Goal: Task Accomplishment & Management: Manage account settings

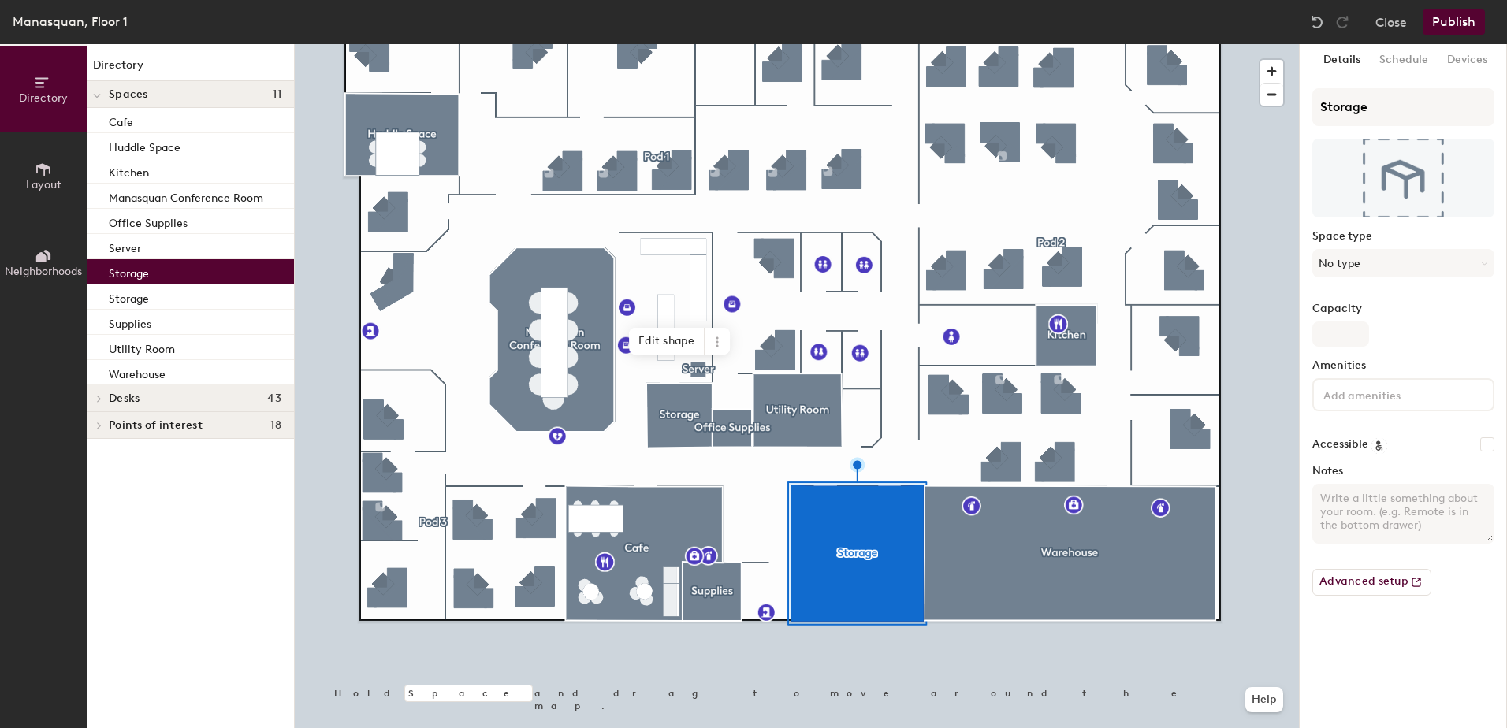
click at [135, 266] on p "Storage" at bounding box center [129, 271] width 40 height 18
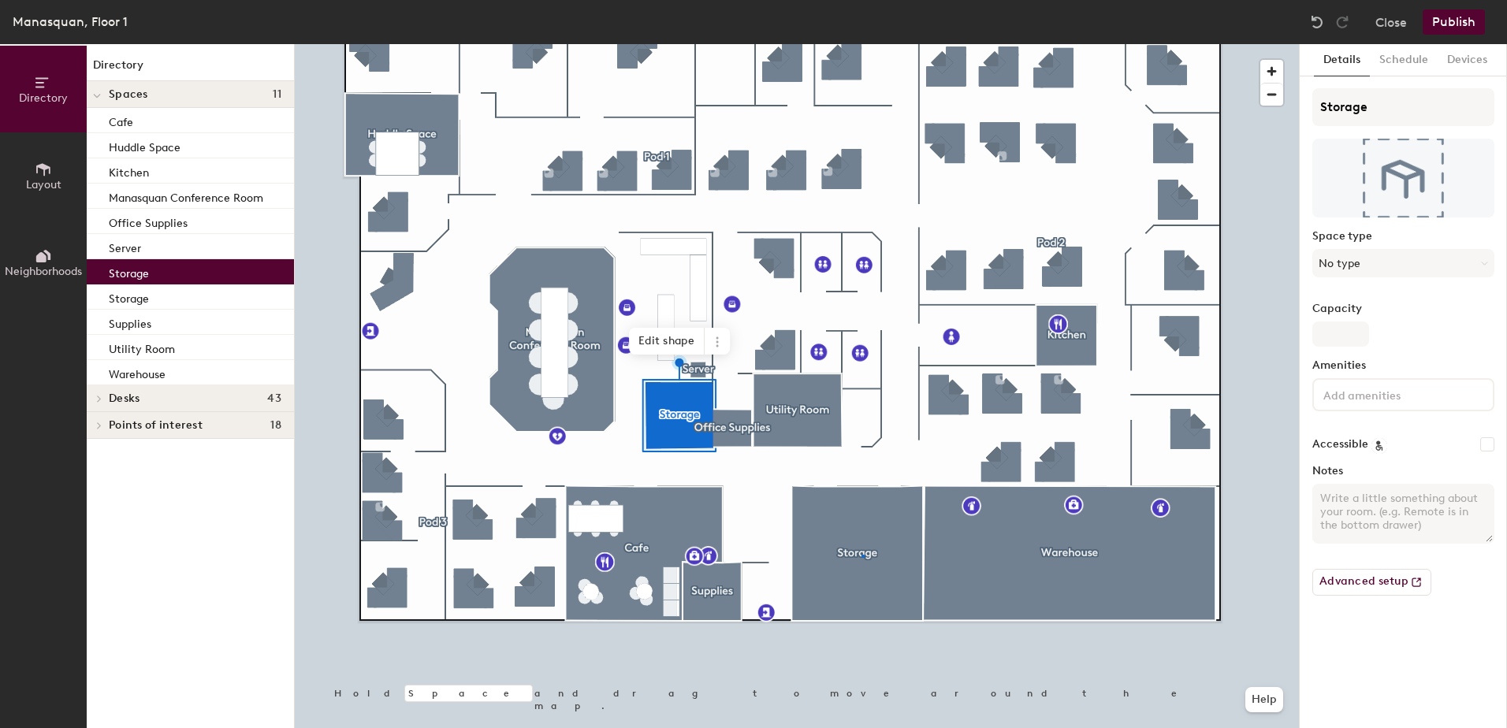
click at [861, 44] on div at bounding box center [797, 44] width 1004 height 0
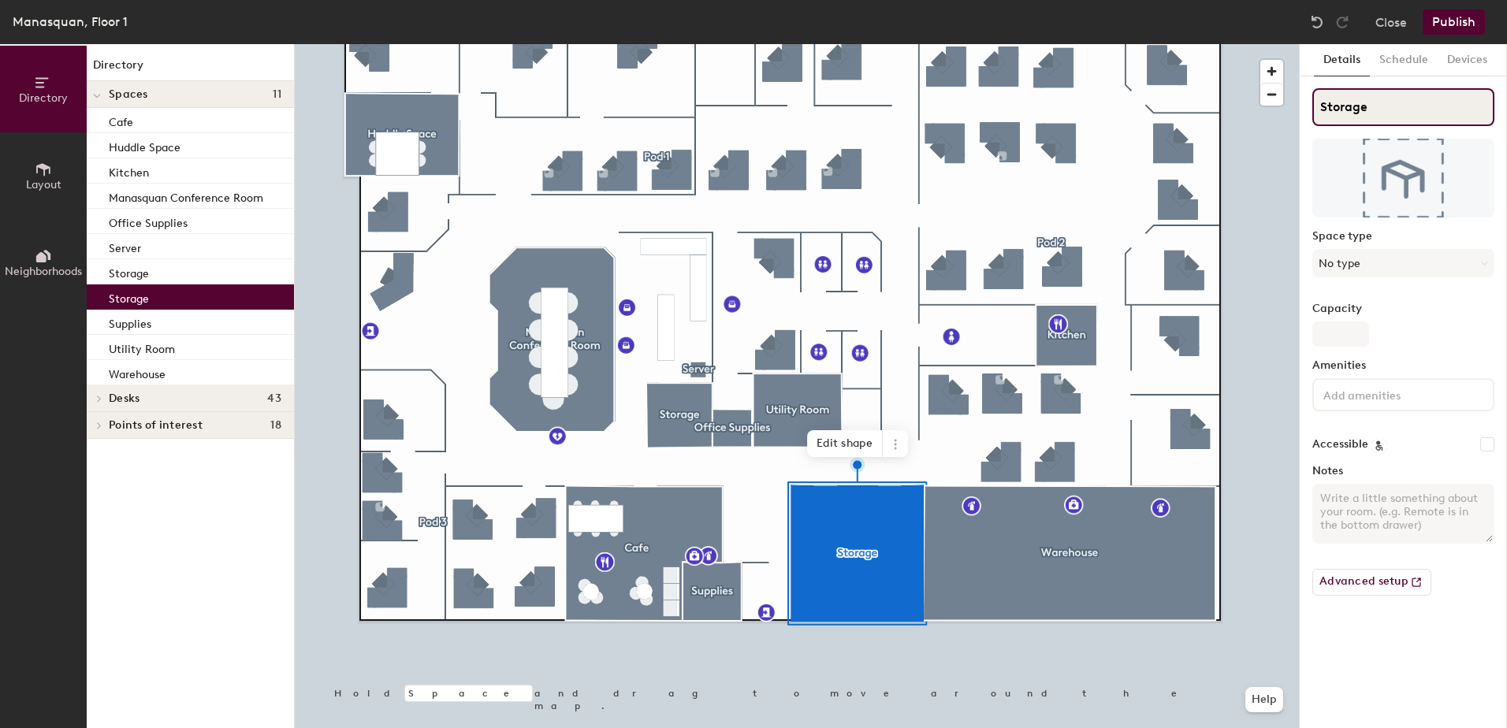
click at [1393, 113] on input "Storage" at bounding box center [1403, 107] width 182 height 38
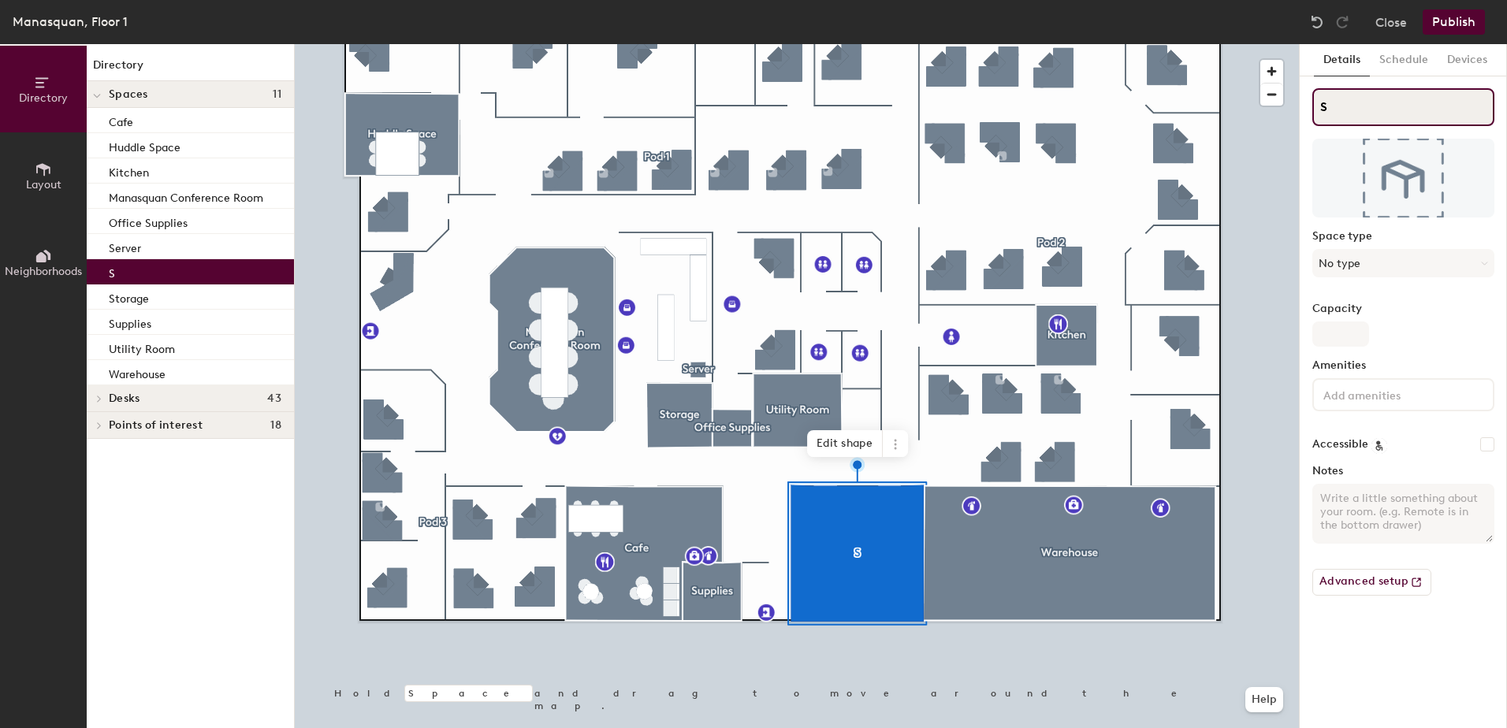
drag, startPoint x: 1367, startPoint y: 110, endPoint x: 1302, endPoint y: 112, distance: 65.5
click at [1302, 112] on div "Details Schedule Devices S Space type No type Capacity Amenities Accessible Not…" at bounding box center [1403, 386] width 207 height 684
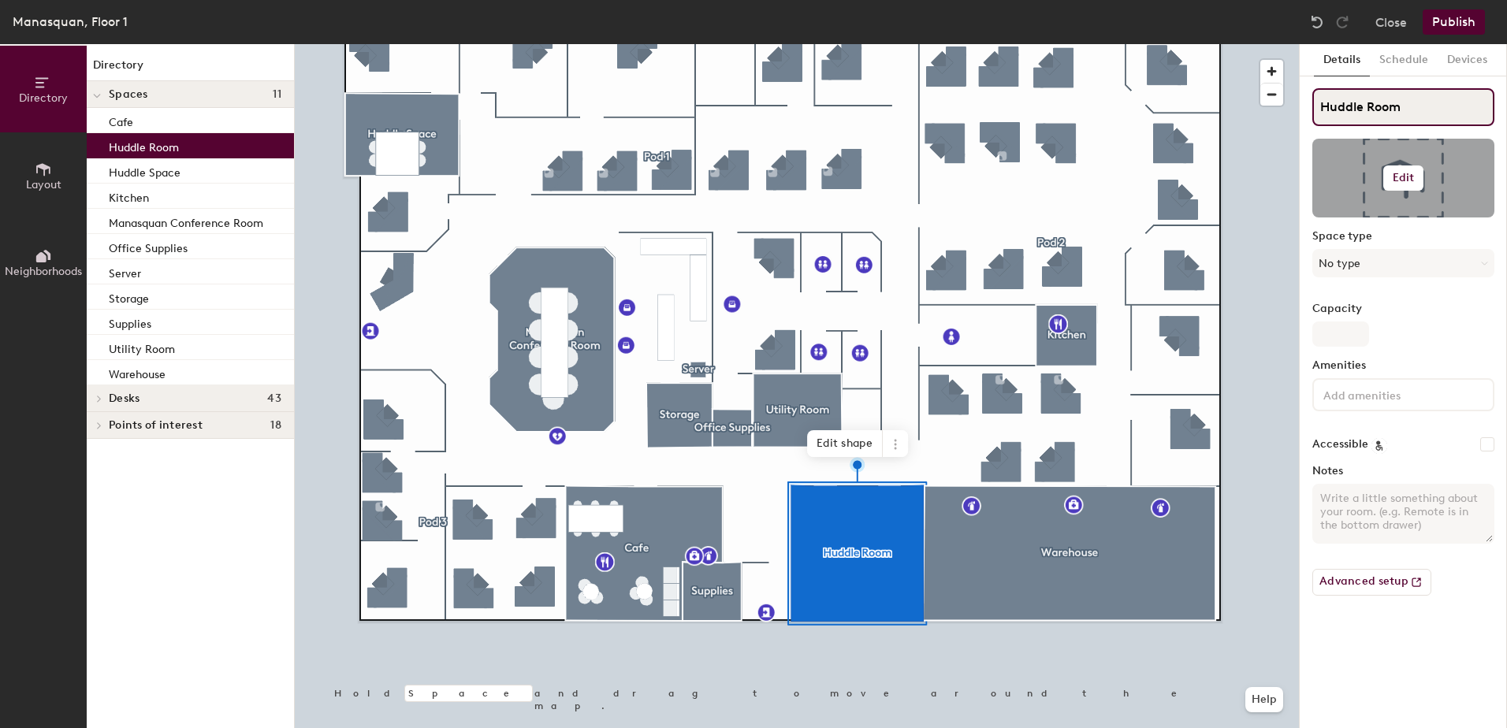
type input "Huddle Room"
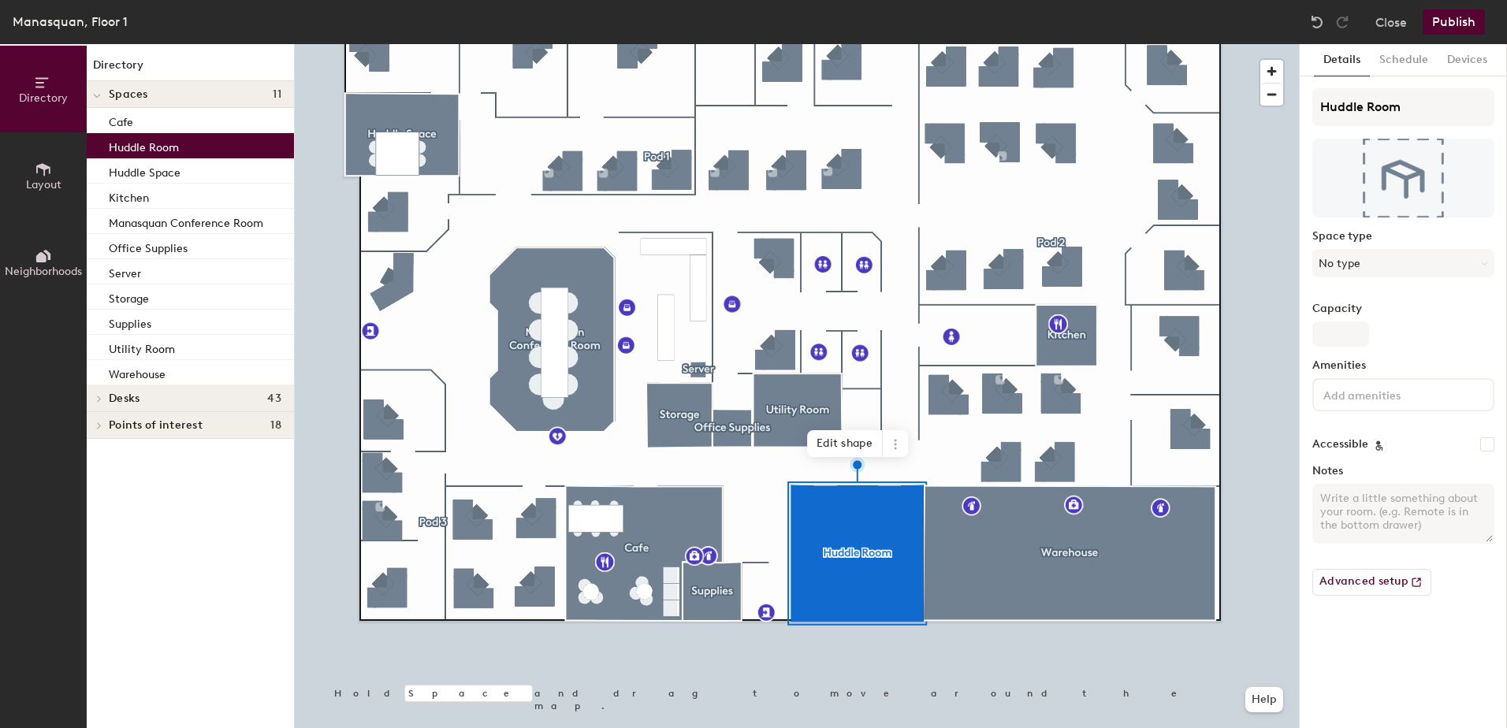
click at [61, 179] on button "Layout" at bounding box center [43, 175] width 87 height 87
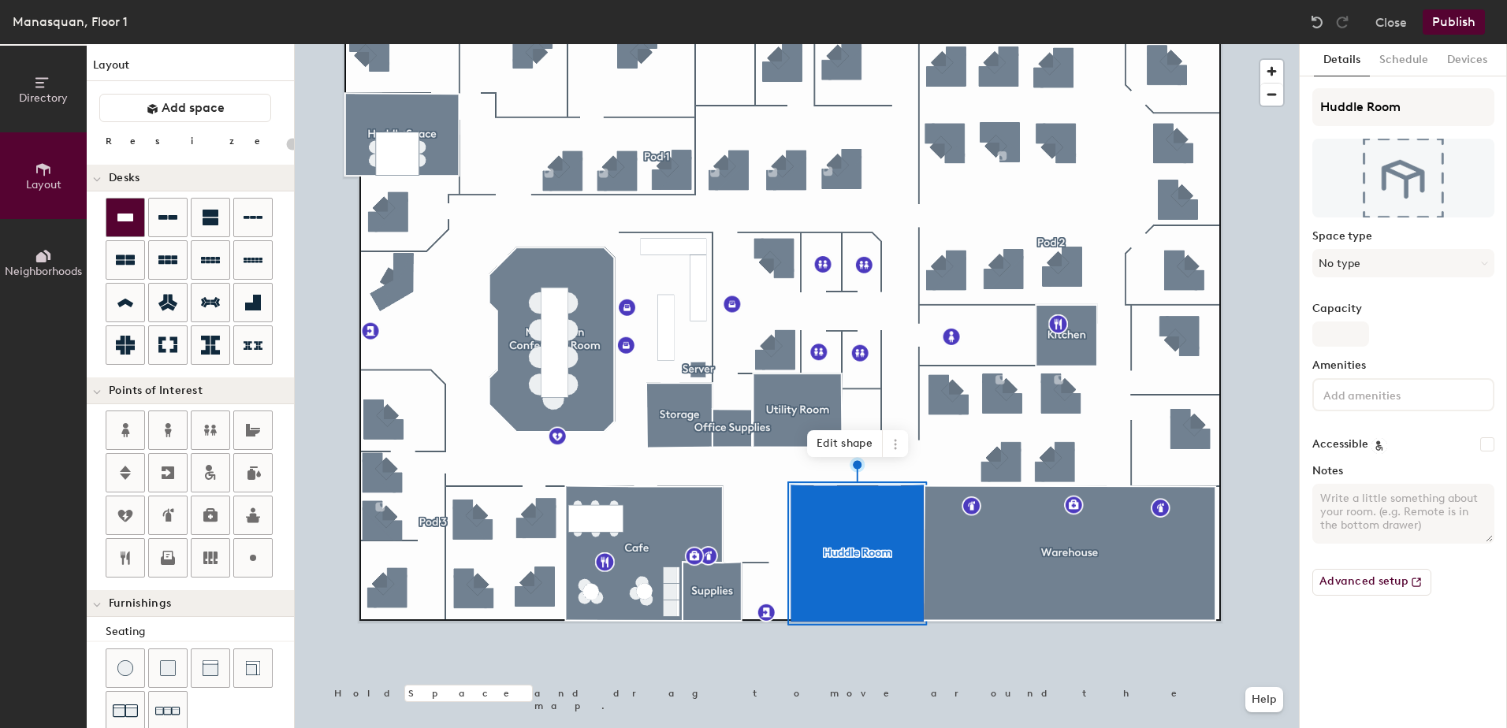
click at [125, 210] on icon at bounding box center [125, 217] width 19 height 19
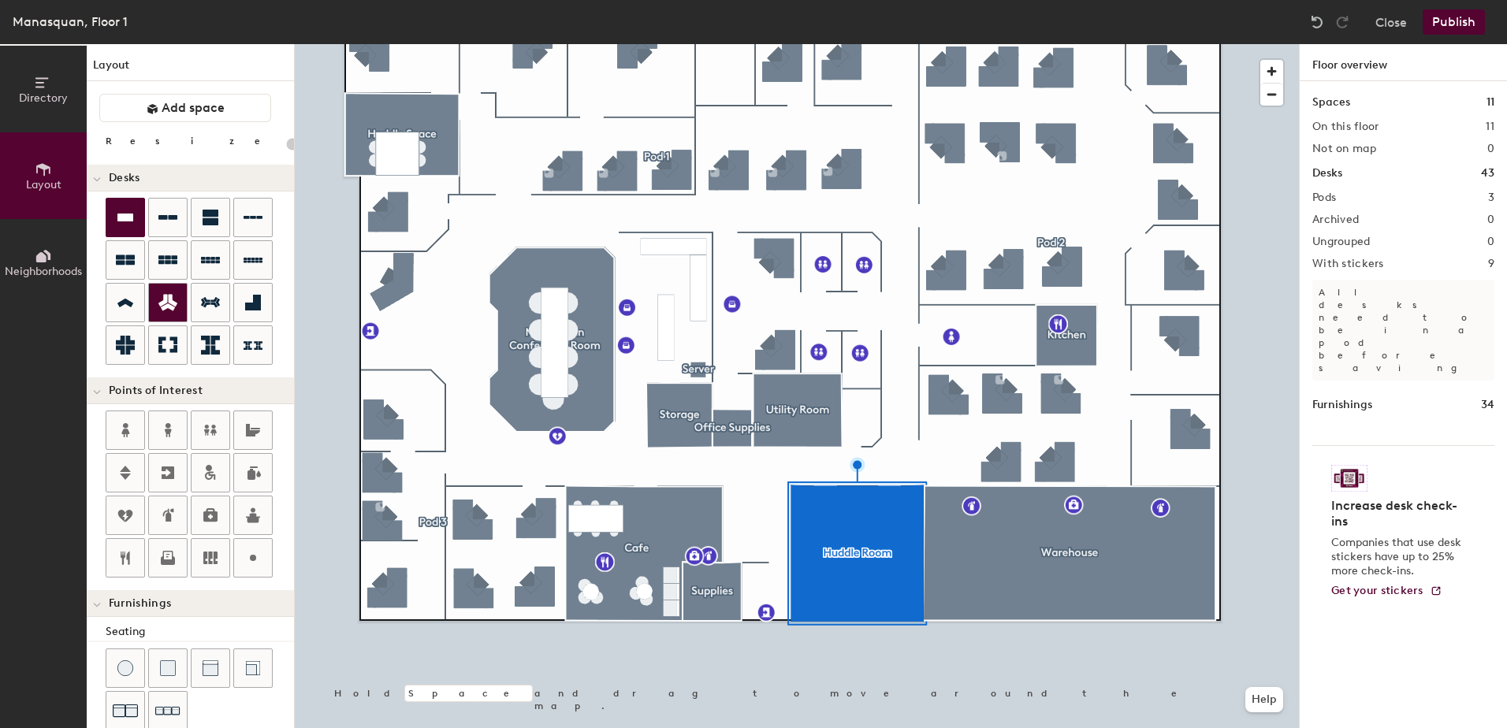
type input "20"
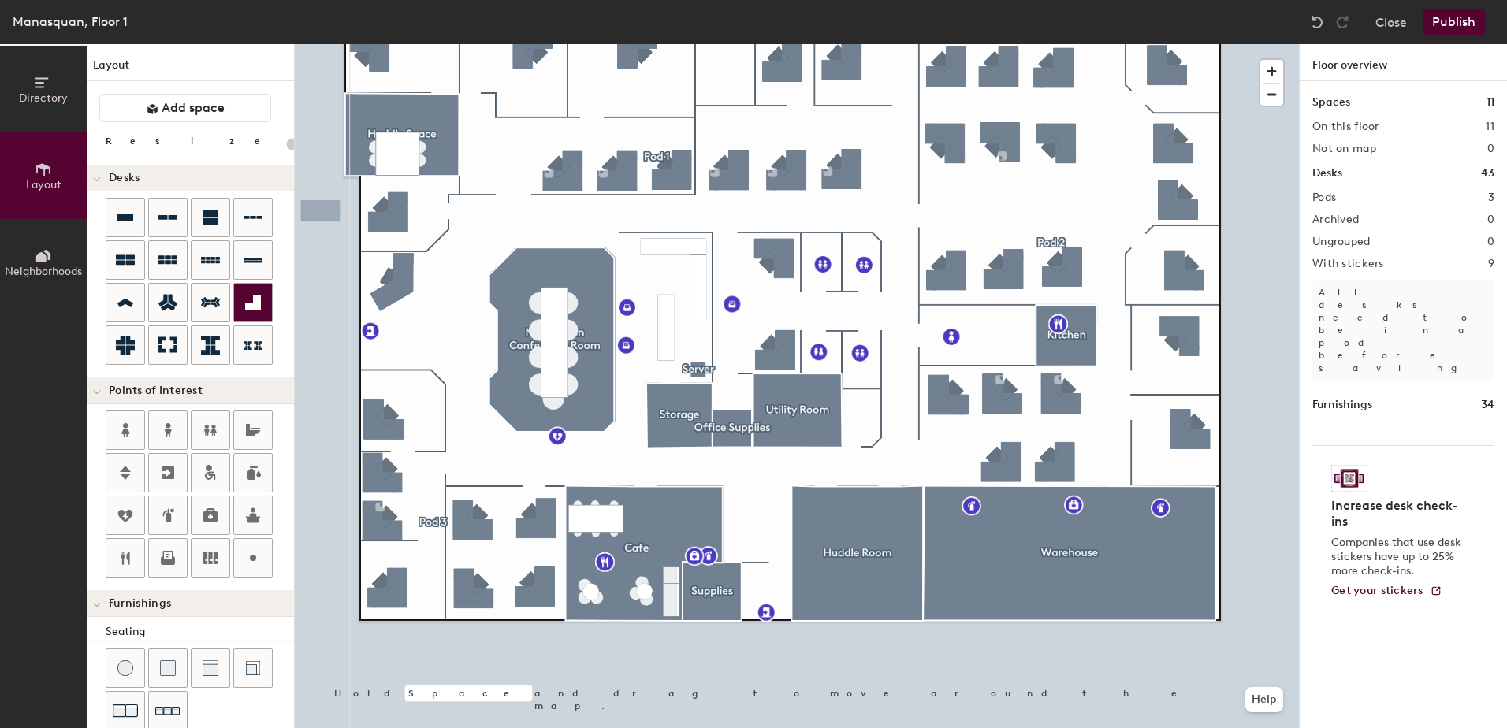
click at [831, 44] on div at bounding box center [797, 44] width 1004 height 0
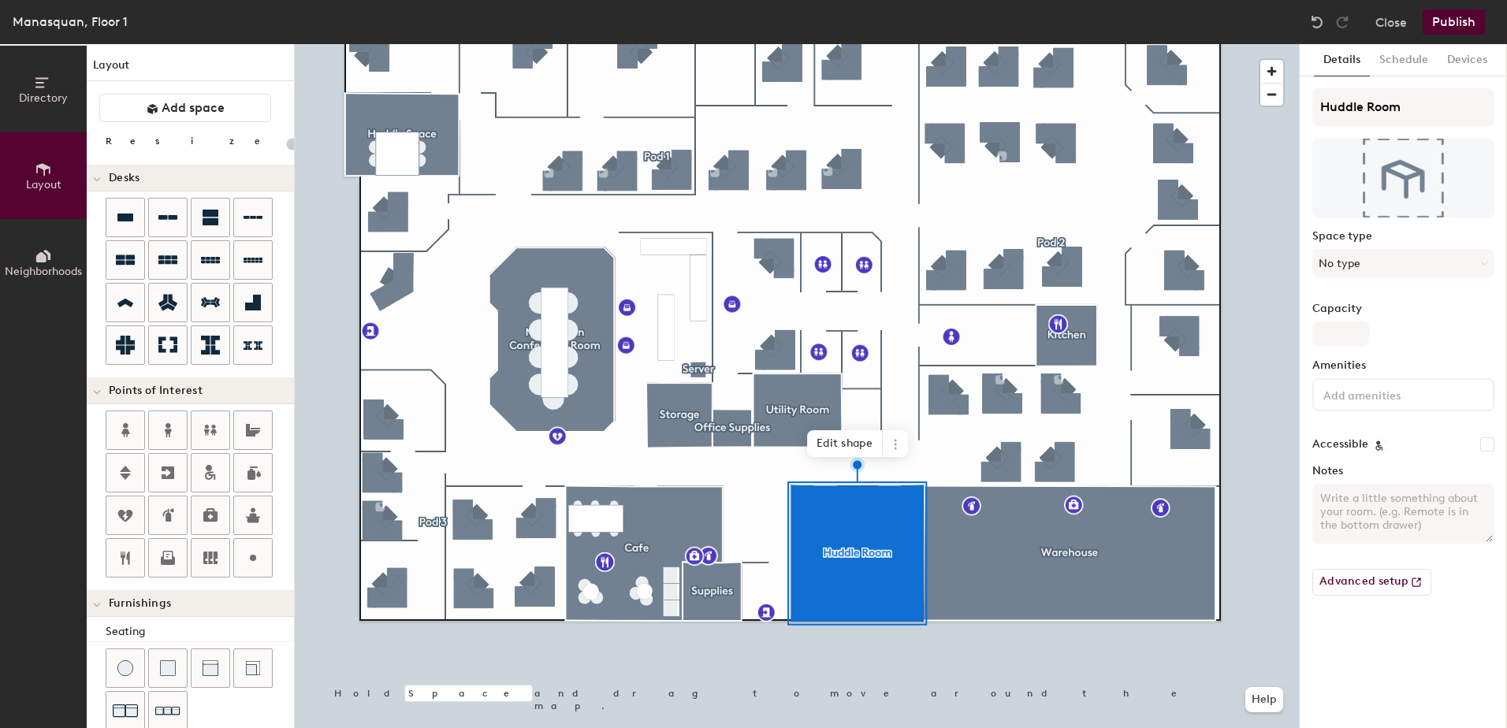
type input "20"
click at [44, 100] on span "Directory" at bounding box center [43, 97] width 49 height 13
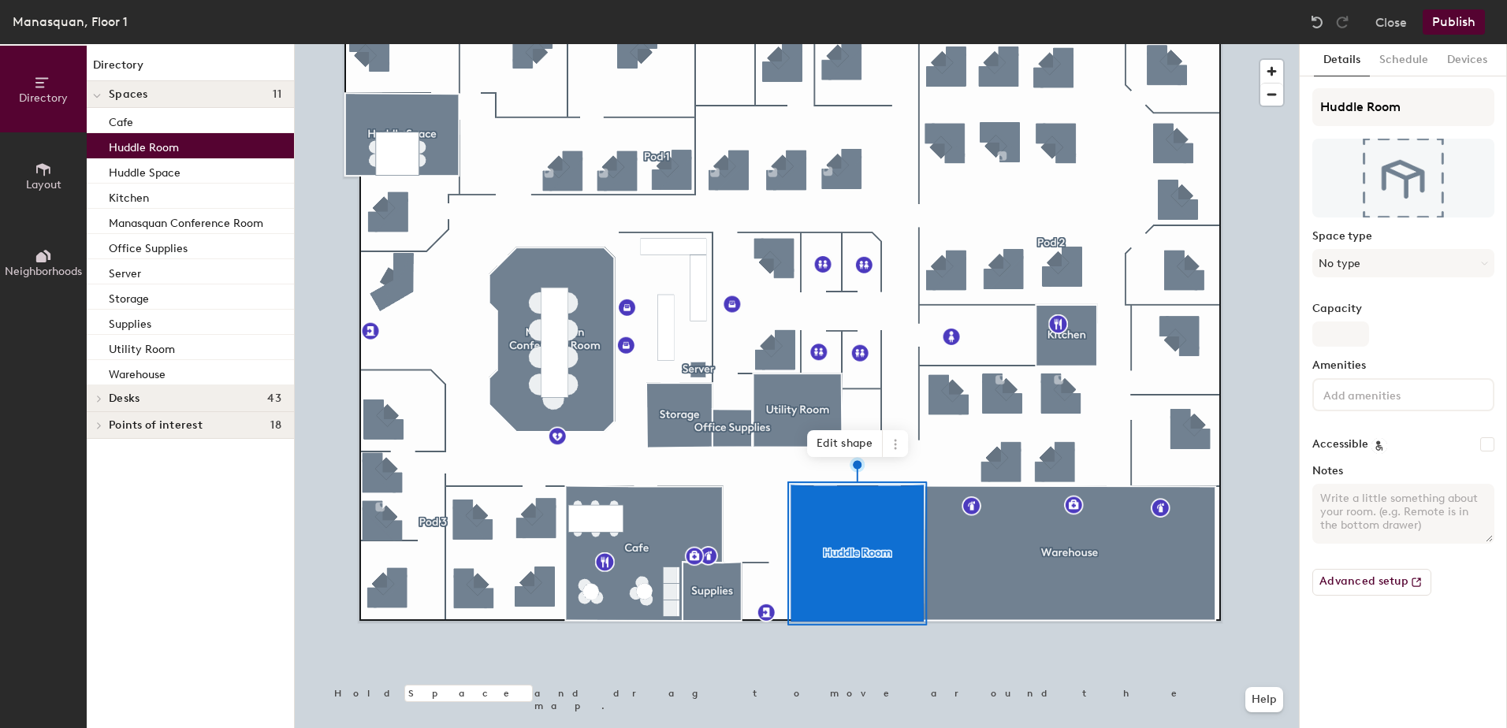
drag, startPoint x: 182, startPoint y: 143, endPoint x: 146, endPoint y: 147, distance: 36.6
click at [146, 147] on p "Huddle Room" at bounding box center [144, 145] width 70 height 18
click at [894, 447] on icon at bounding box center [895, 444] width 13 height 13
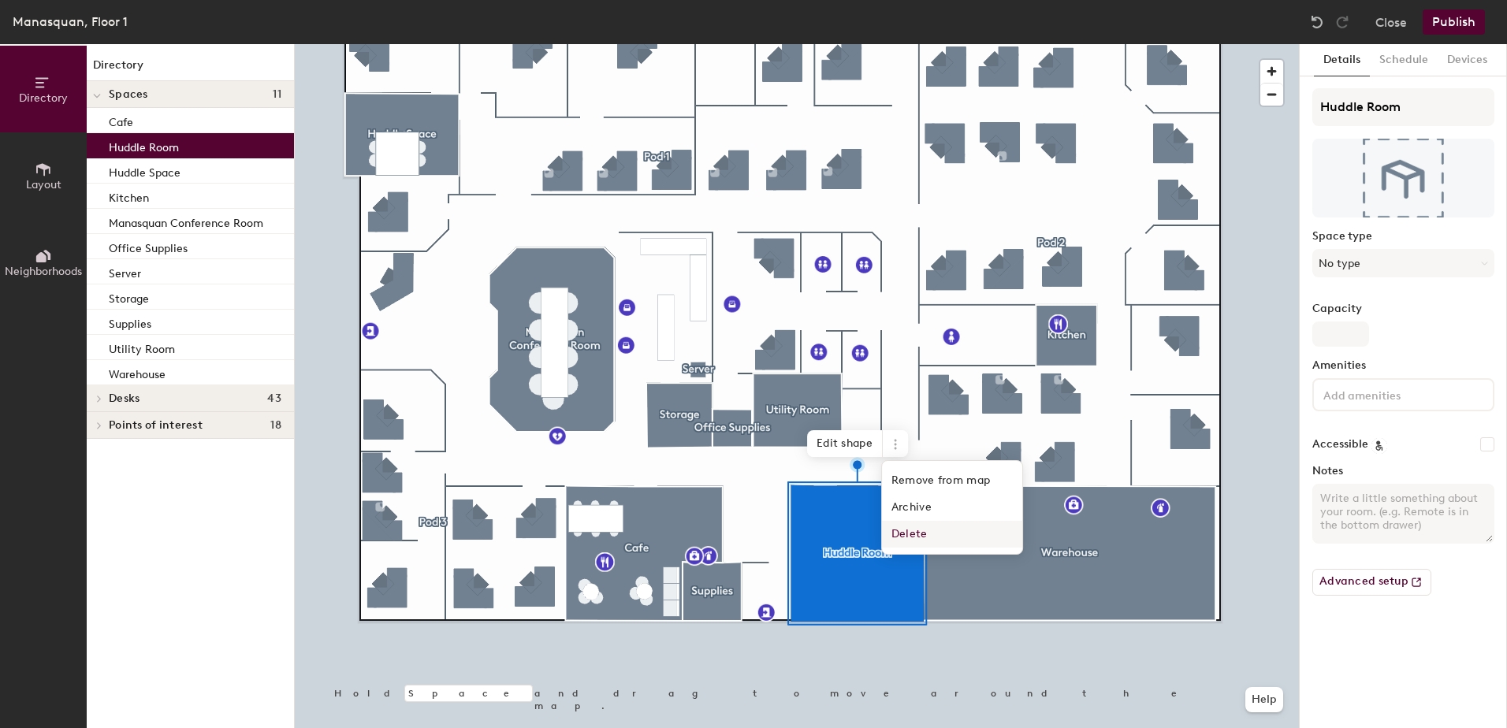
click at [918, 537] on span "Delete" at bounding box center [952, 534] width 140 height 27
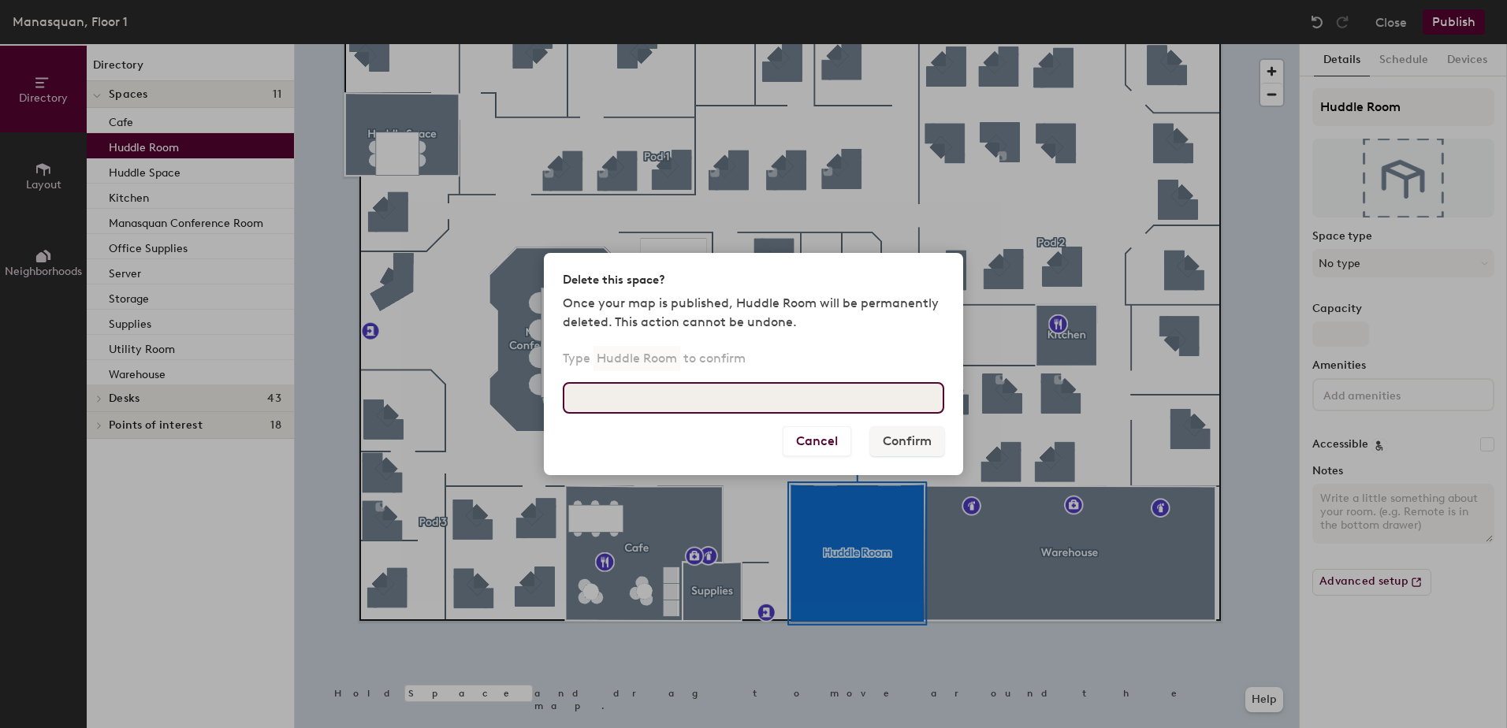
click at [783, 407] on input at bounding box center [753, 398] width 381 height 32
type input "Huddle Room"
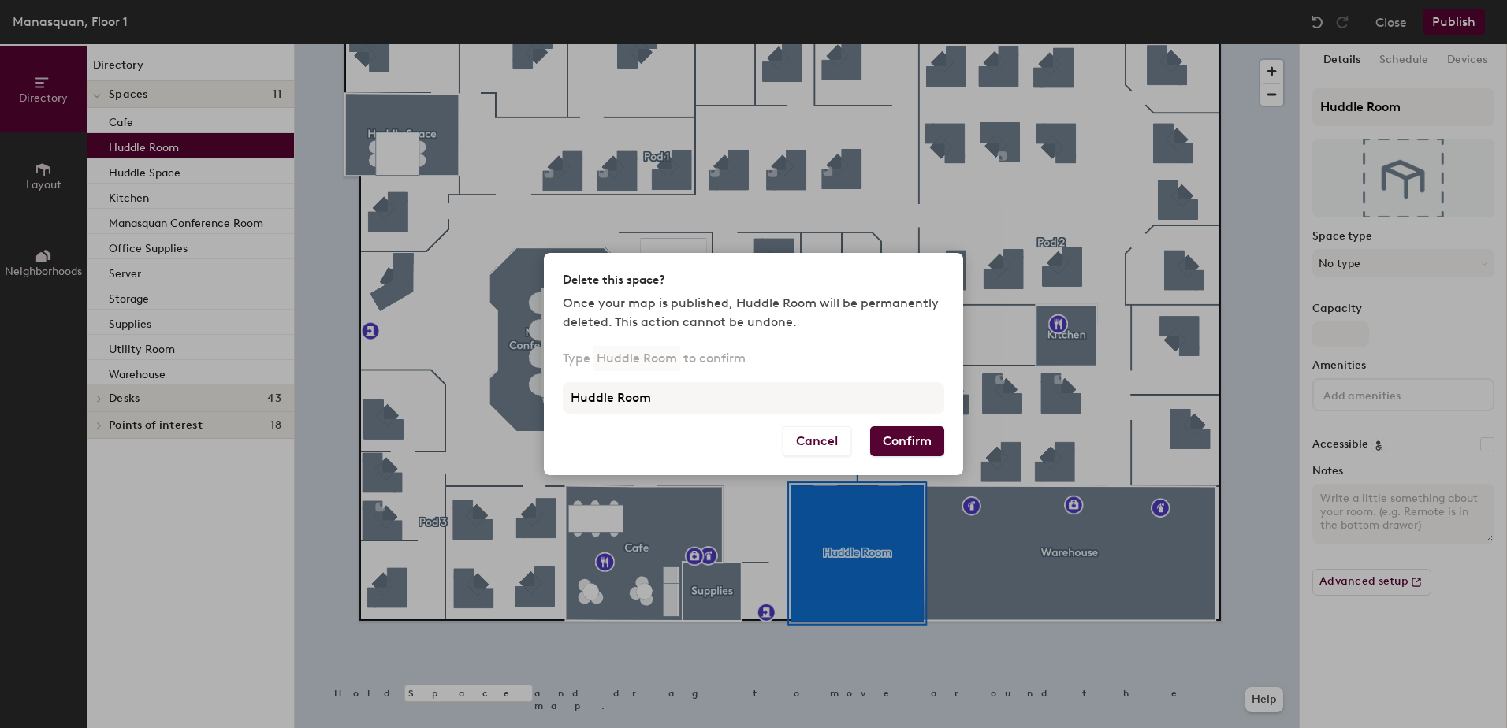
click at [894, 432] on button "Confirm" at bounding box center [907, 441] width 74 height 30
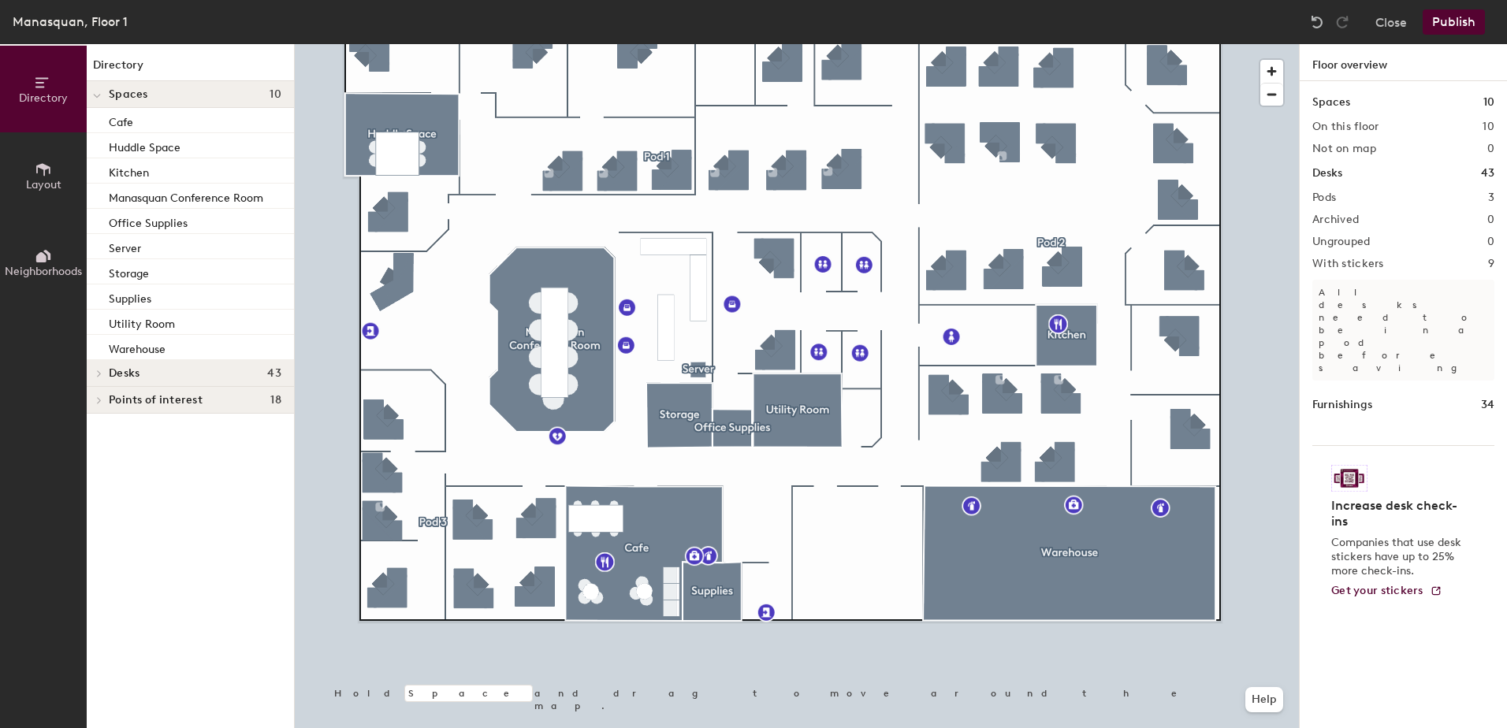
click at [41, 167] on icon at bounding box center [43, 169] width 14 height 13
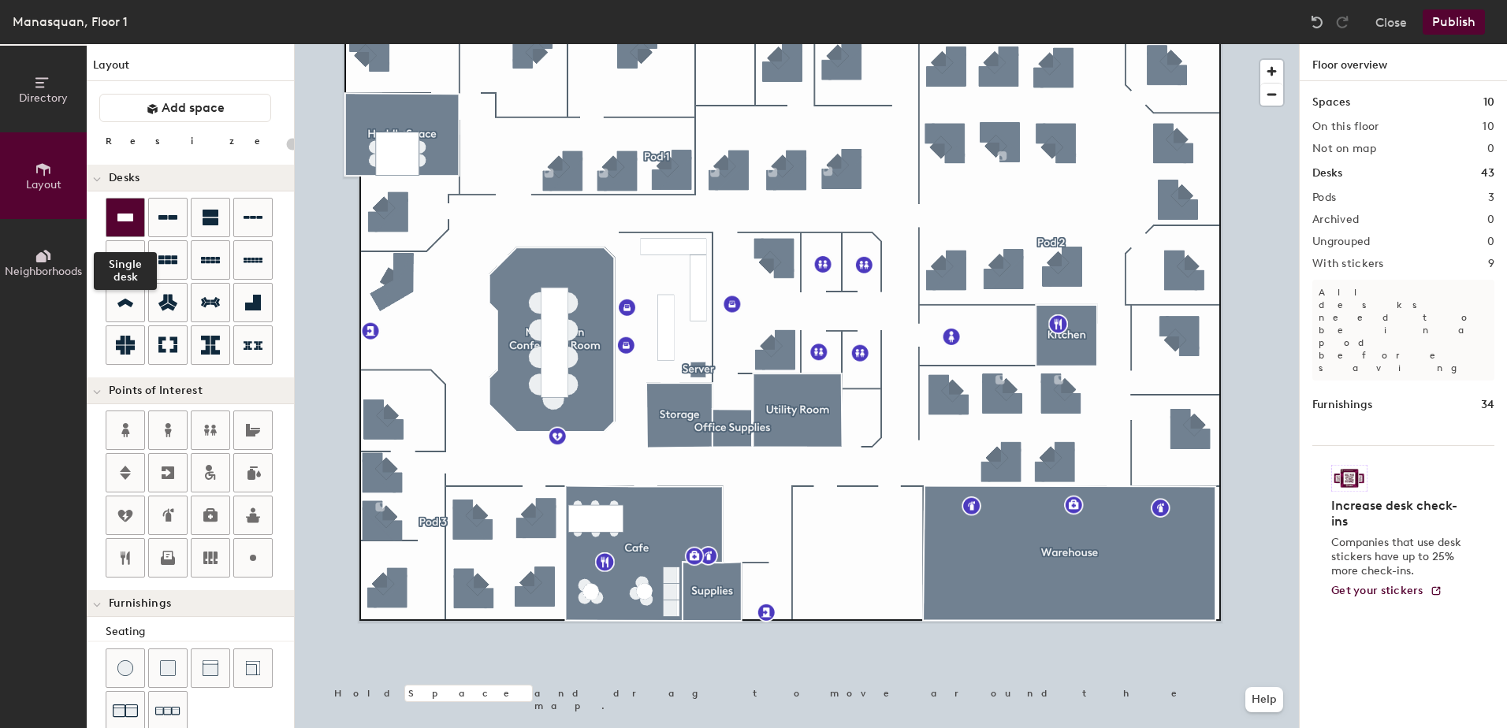
click at [115, 212] on div at bounding box center [125, 218] width 38 height 38
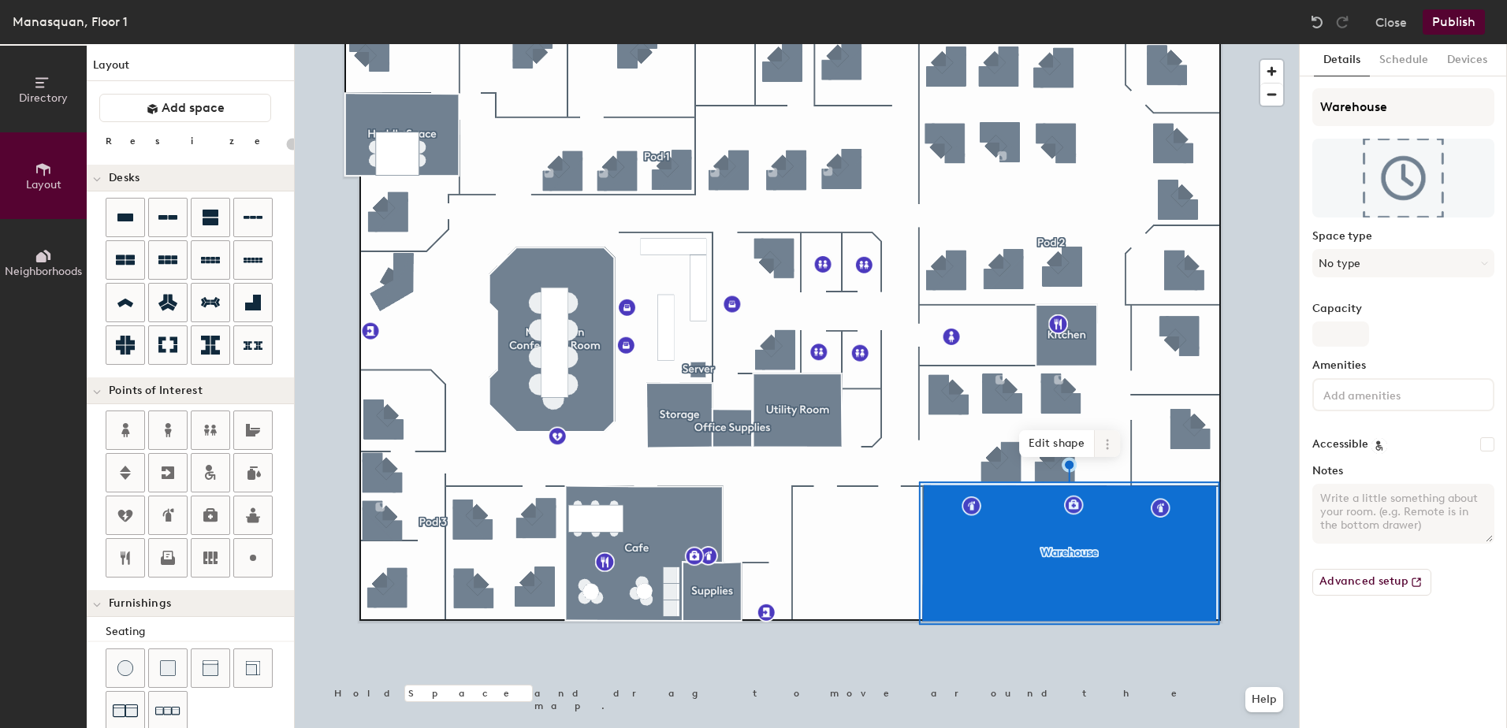
click at [1112, 449] on icon at bounding box center [1107, 444] width 13 height 13
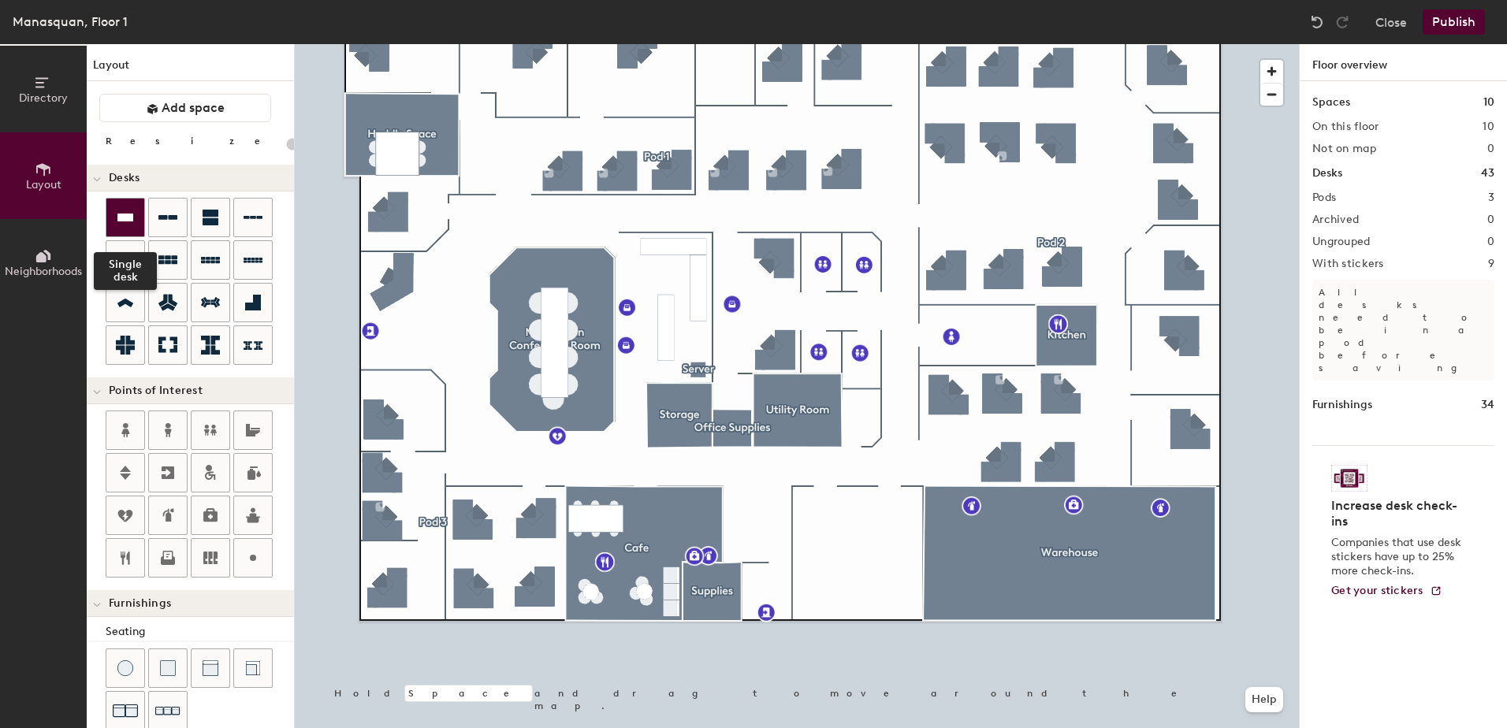
click at [143, 215] on div at bounding box center [125, 218] width 38 height 38
click at [248, 209] on icon at bounding box center [253, 217] width 19 height 19
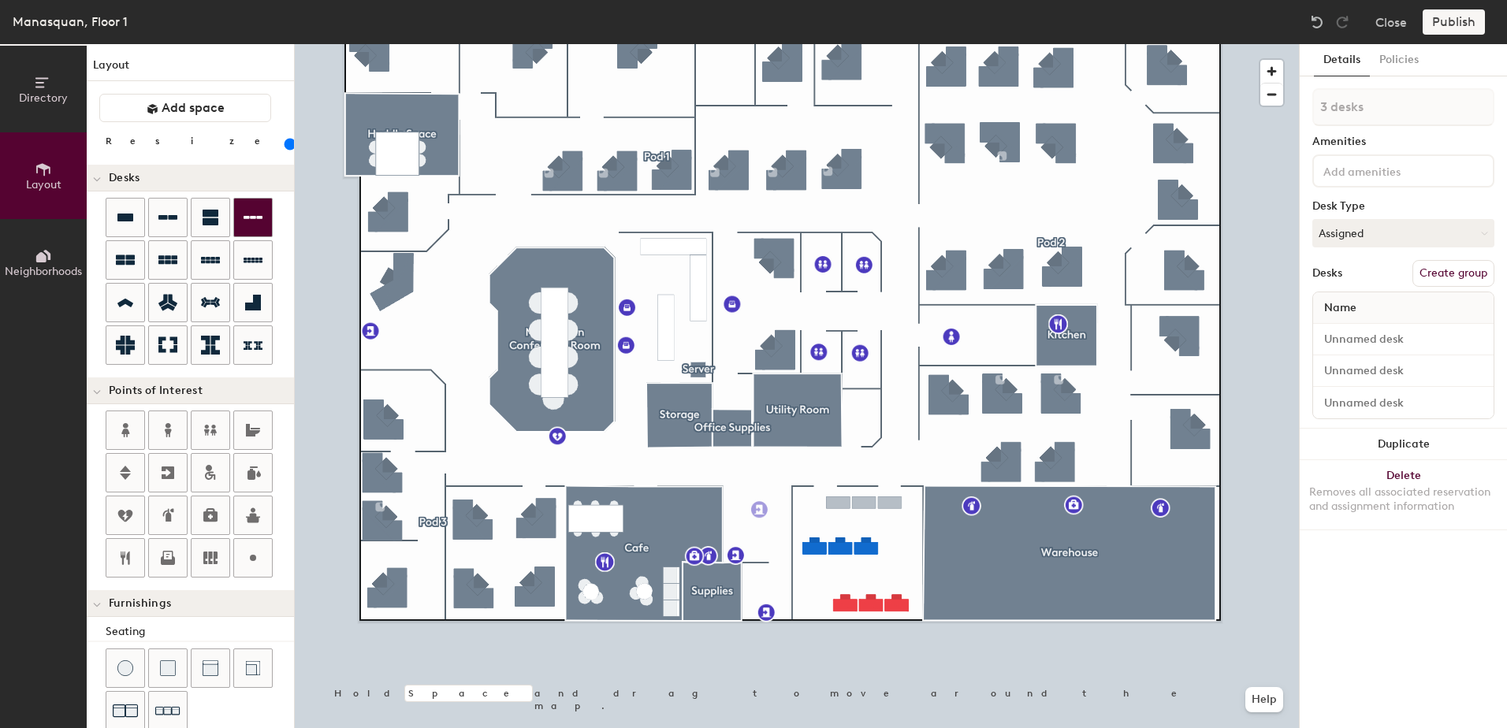
click at [857, 44] on div at bounding box center [797, 44] width 1004 height 0
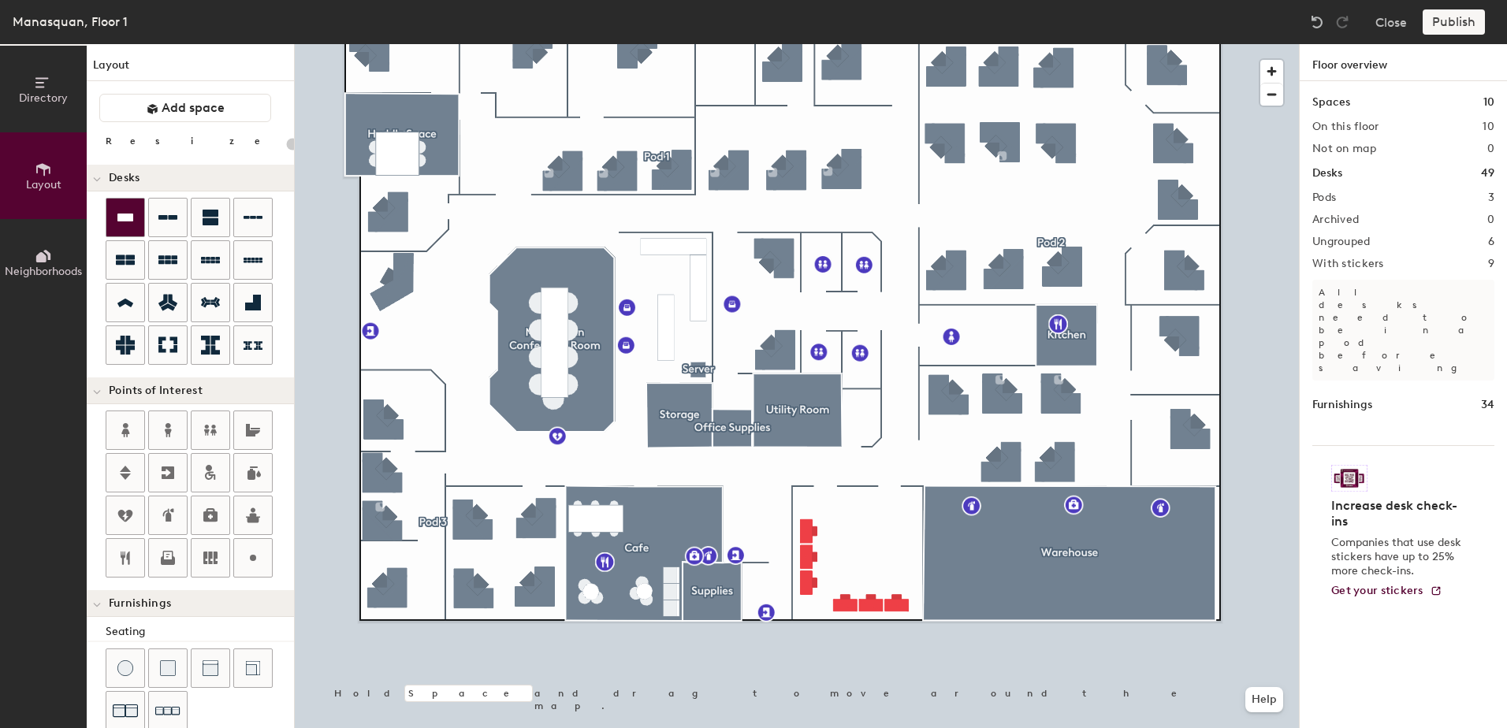
click at [132, 220] on icon at bounding box center [125, 218] width 16 height 8
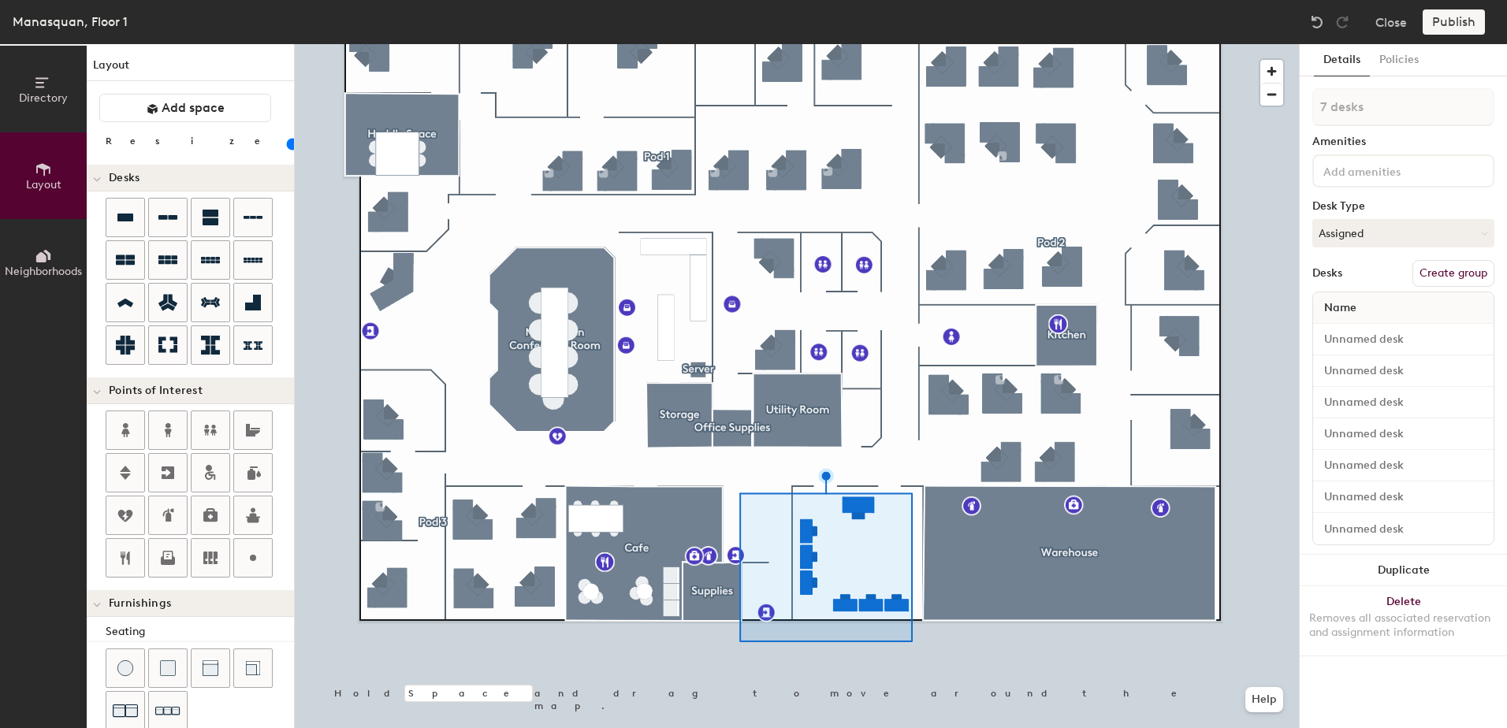
click at [1436, 270] on button "Create group" at bounding box center [1453, 273] width 82 height 27
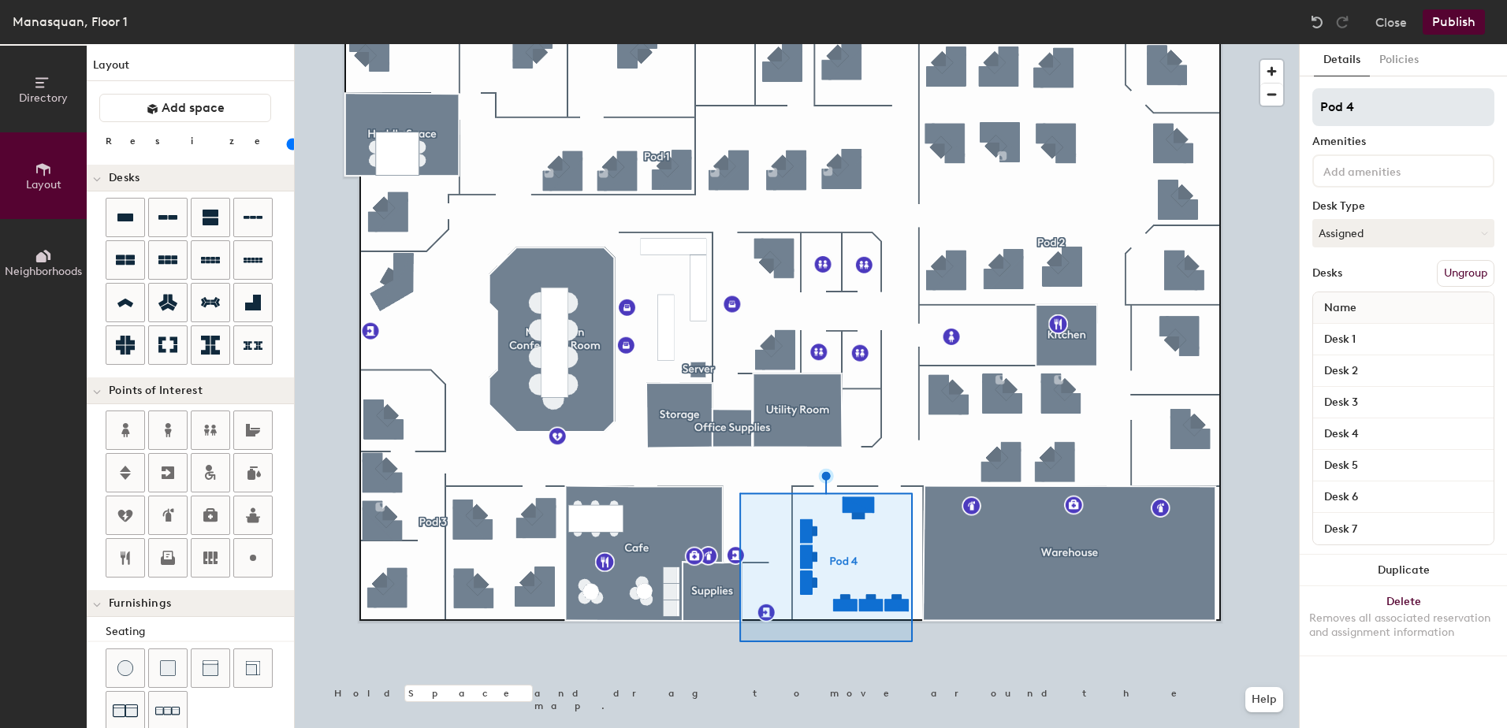
type input "20"
click at [39, 89] on icon at bounding box center [43, 82] width 17 height 17
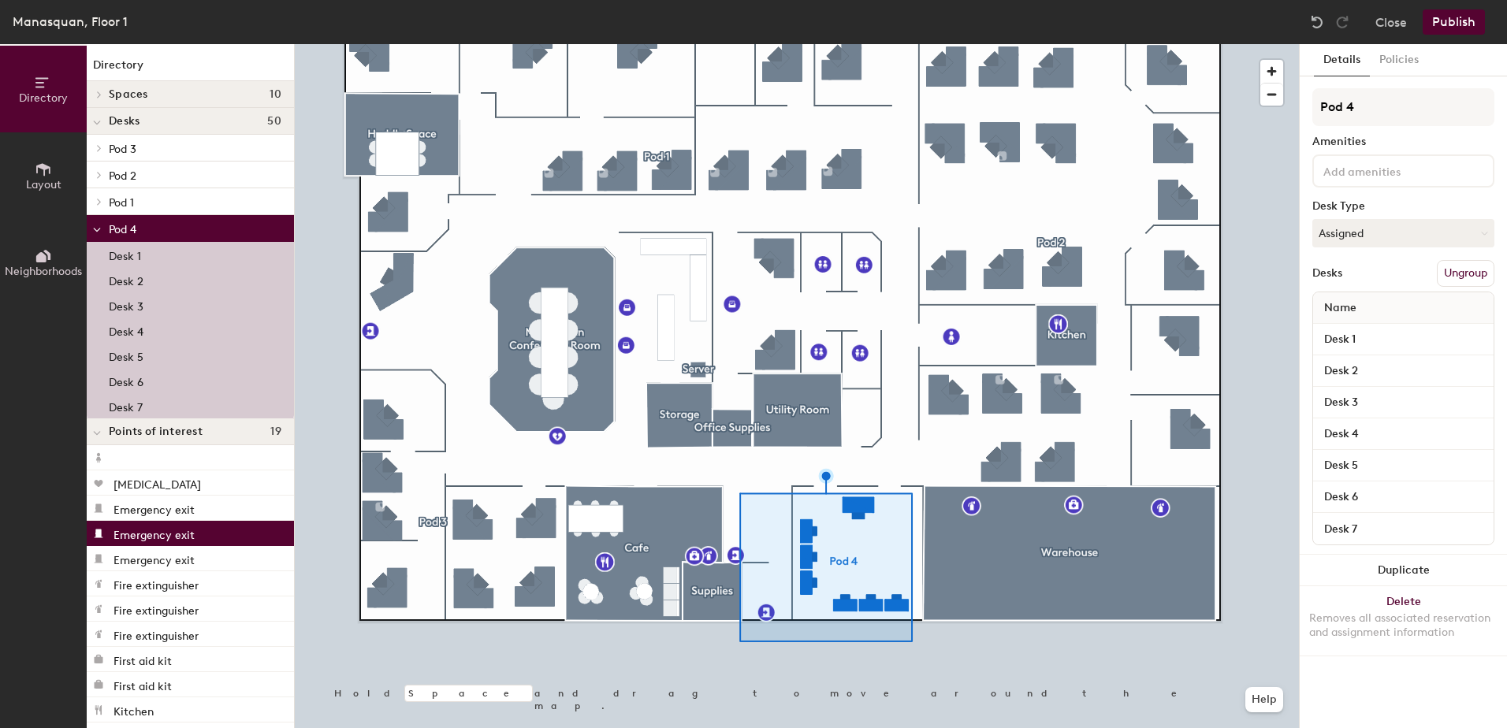
click at [1446, 23] on button "Publish" at bounding box center [1453, 21] width 62 height 25
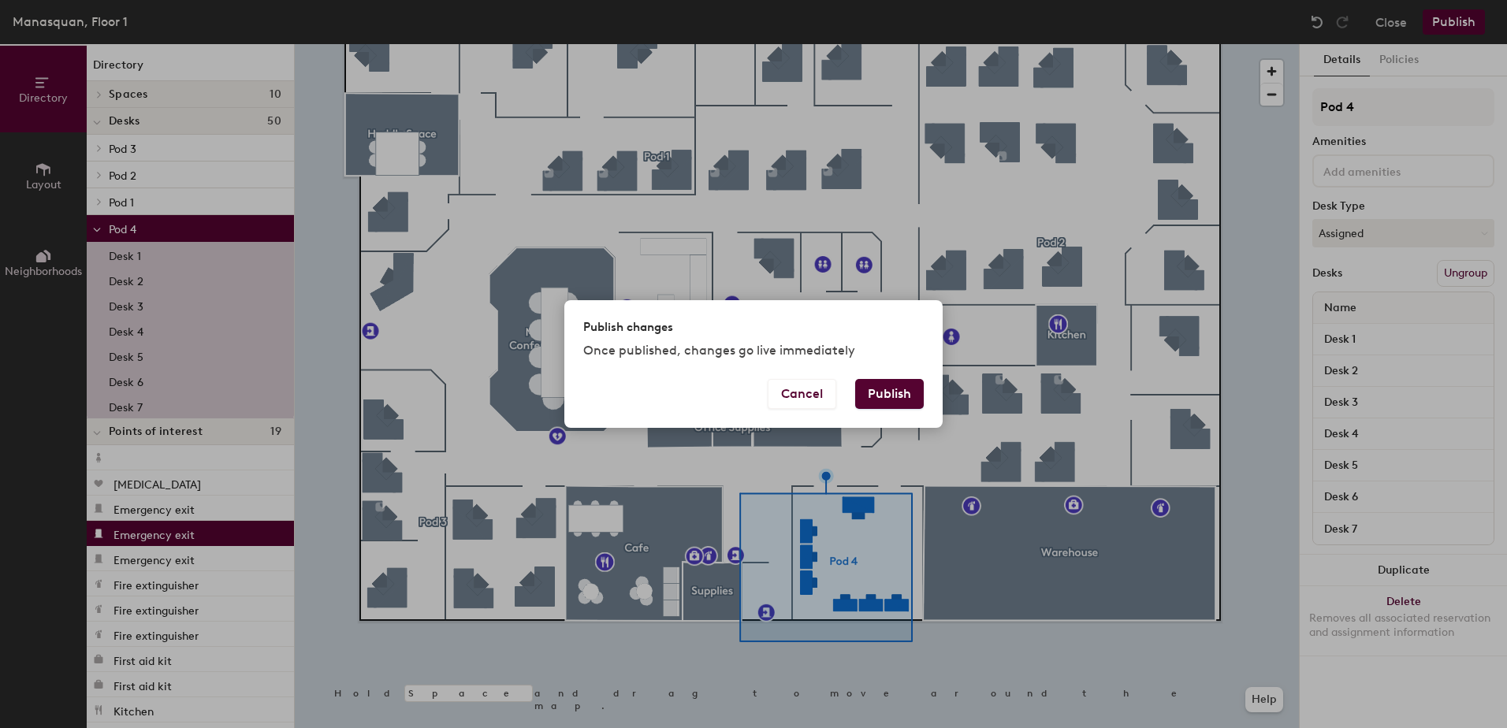
click at [904, 388] on button "Publish" at bounding box center [889, 394] width 69 height 30
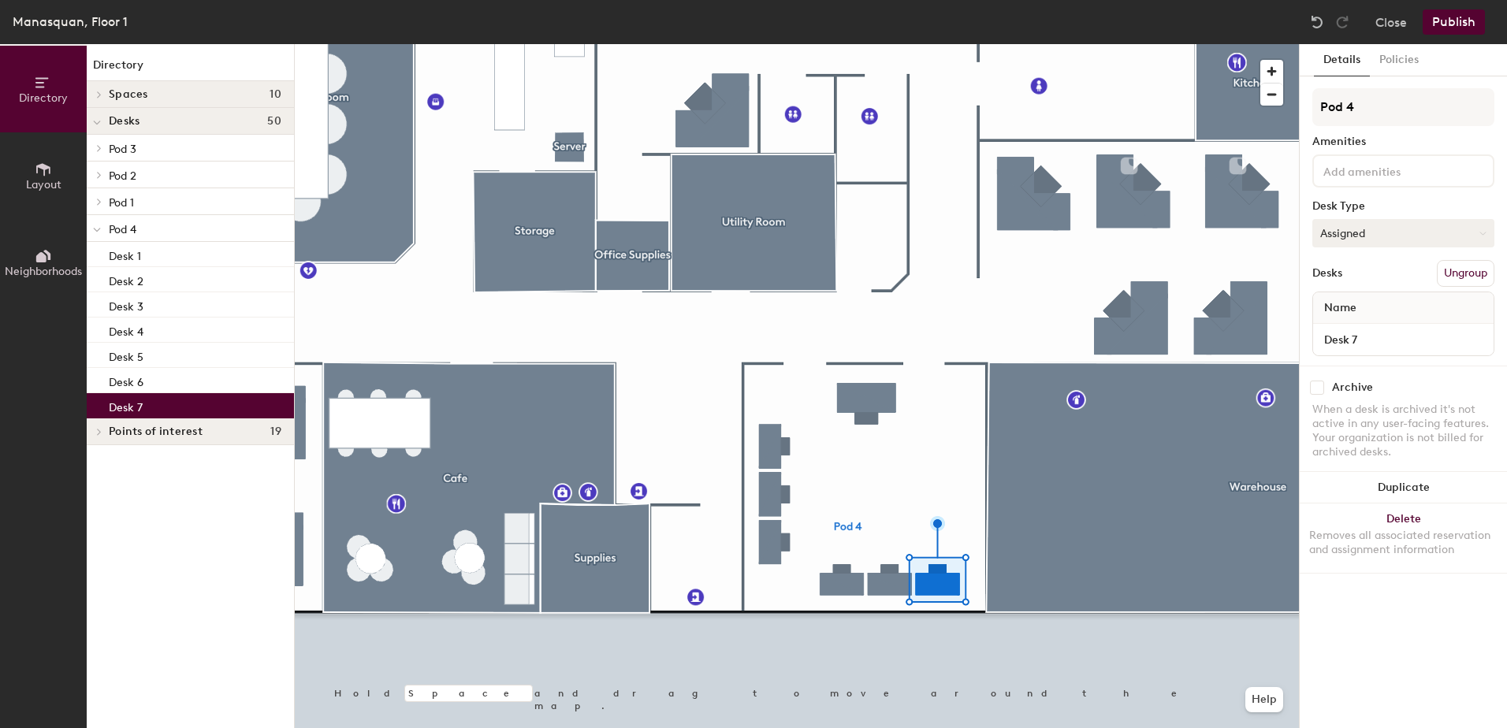
click at [1394, 235] on button "Assigned" at bounding box center [1403, 233] width 182 height 28
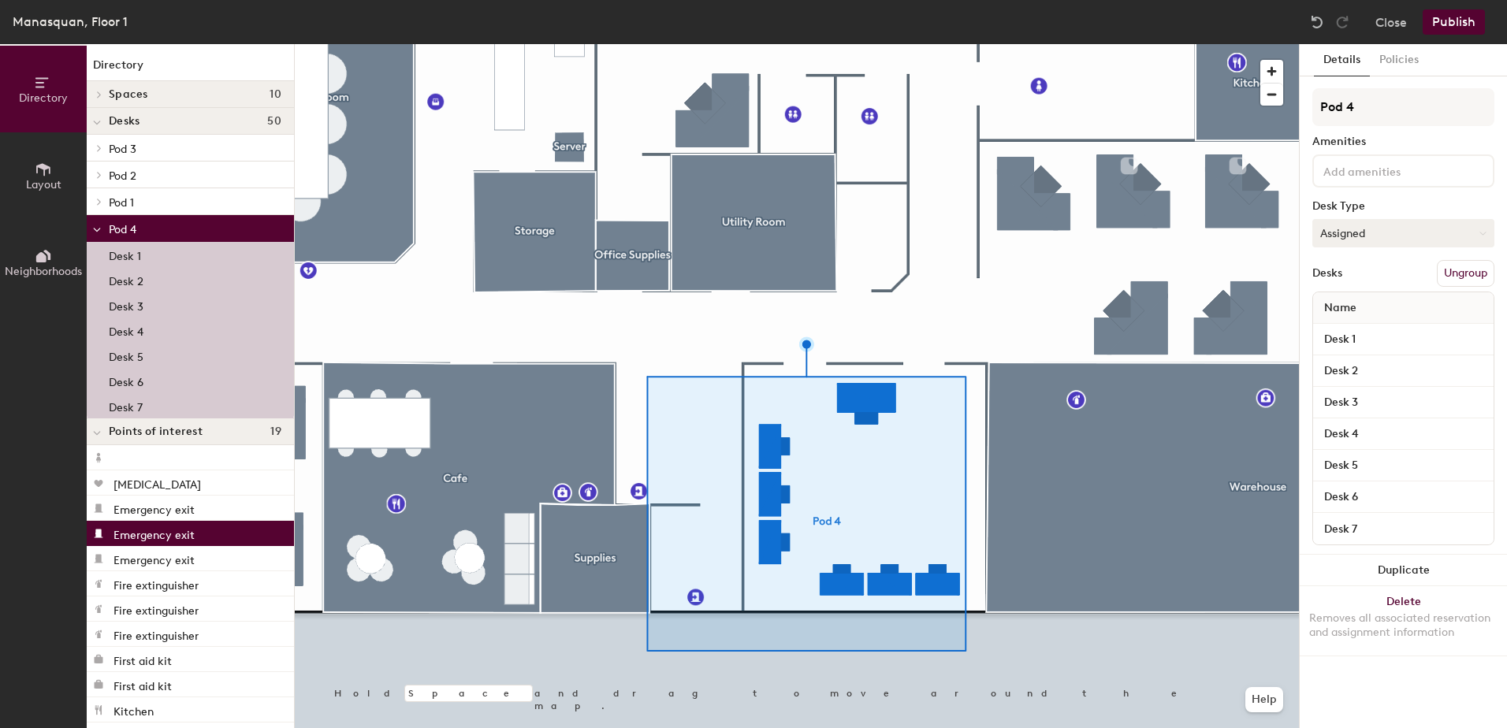
click at [1370, 240] on button "Assigned" at bounding box center [1403, 233] width 182 height 28
click at [1357, 325] on div "Hoteled" at bounding box center [1392, 330] width 158 height 24
click at [1456, 23] on button "Publish" at bounding box center [1453, 21] width 62 height 25
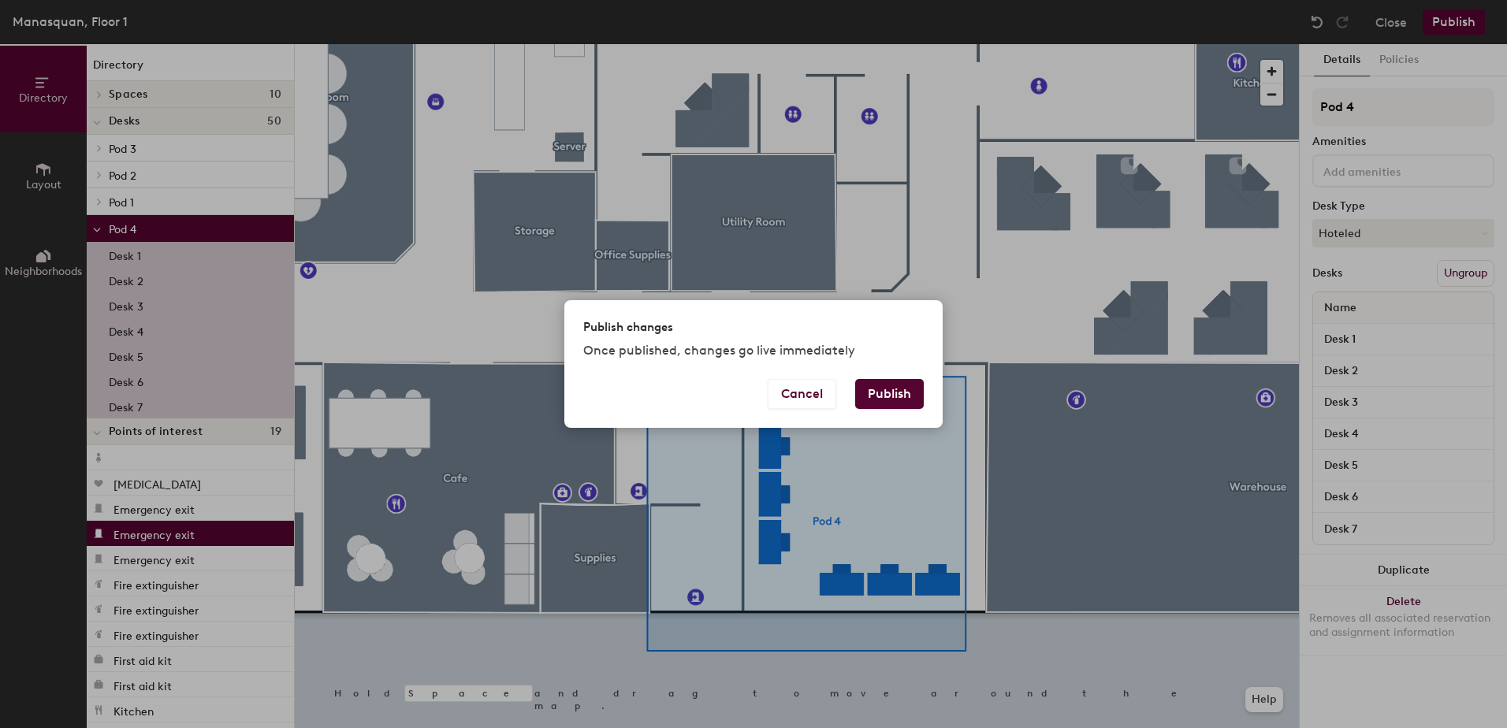
click at [861, 396] on button "Publish" at bounding box center [889, 394] width 69 height 30
